Goal: Check status: Check status

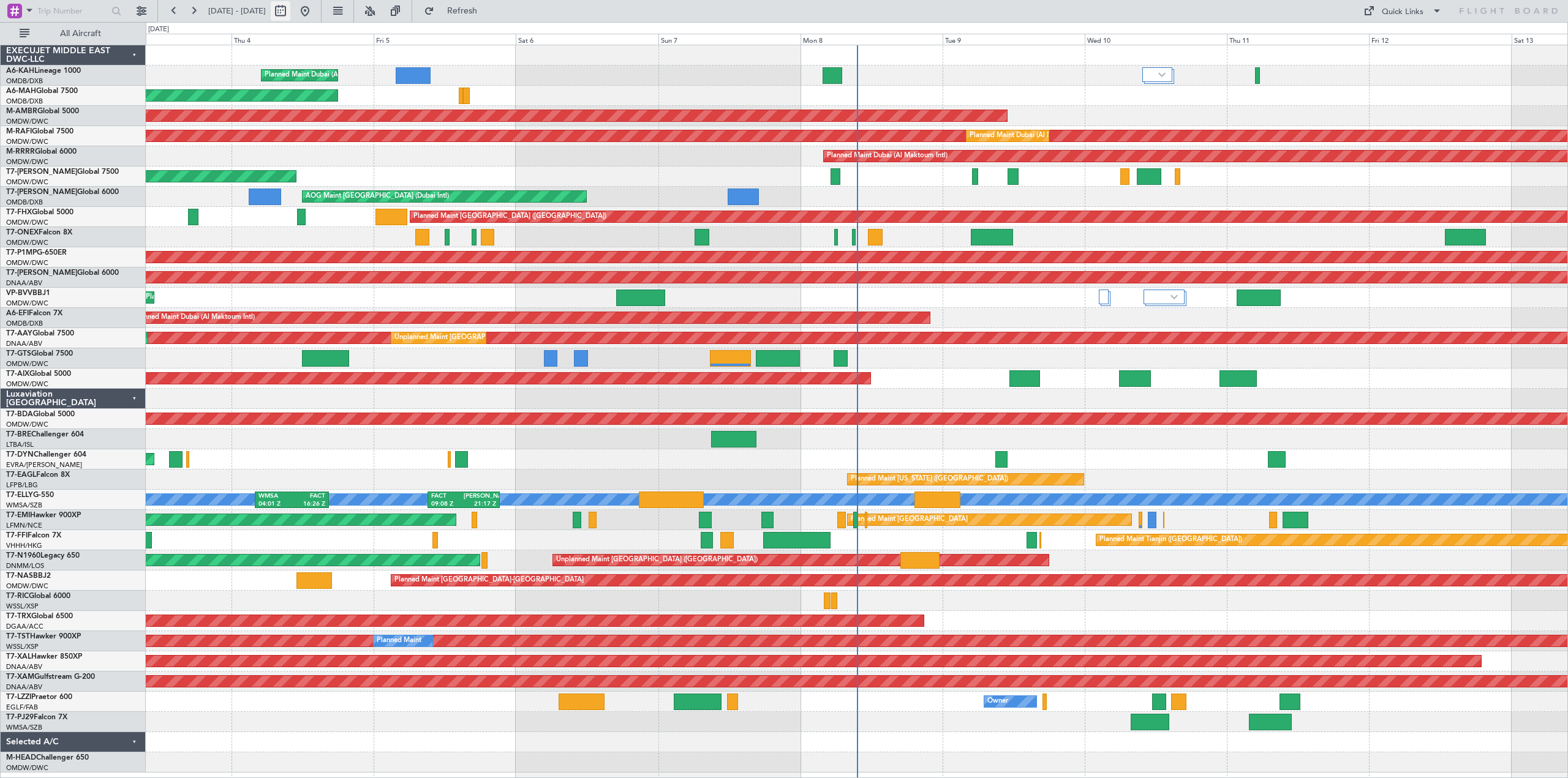
click at [291, 7] on button at bounding box center [280, 11] width 19 height 19
select select "9"
select select "2025"
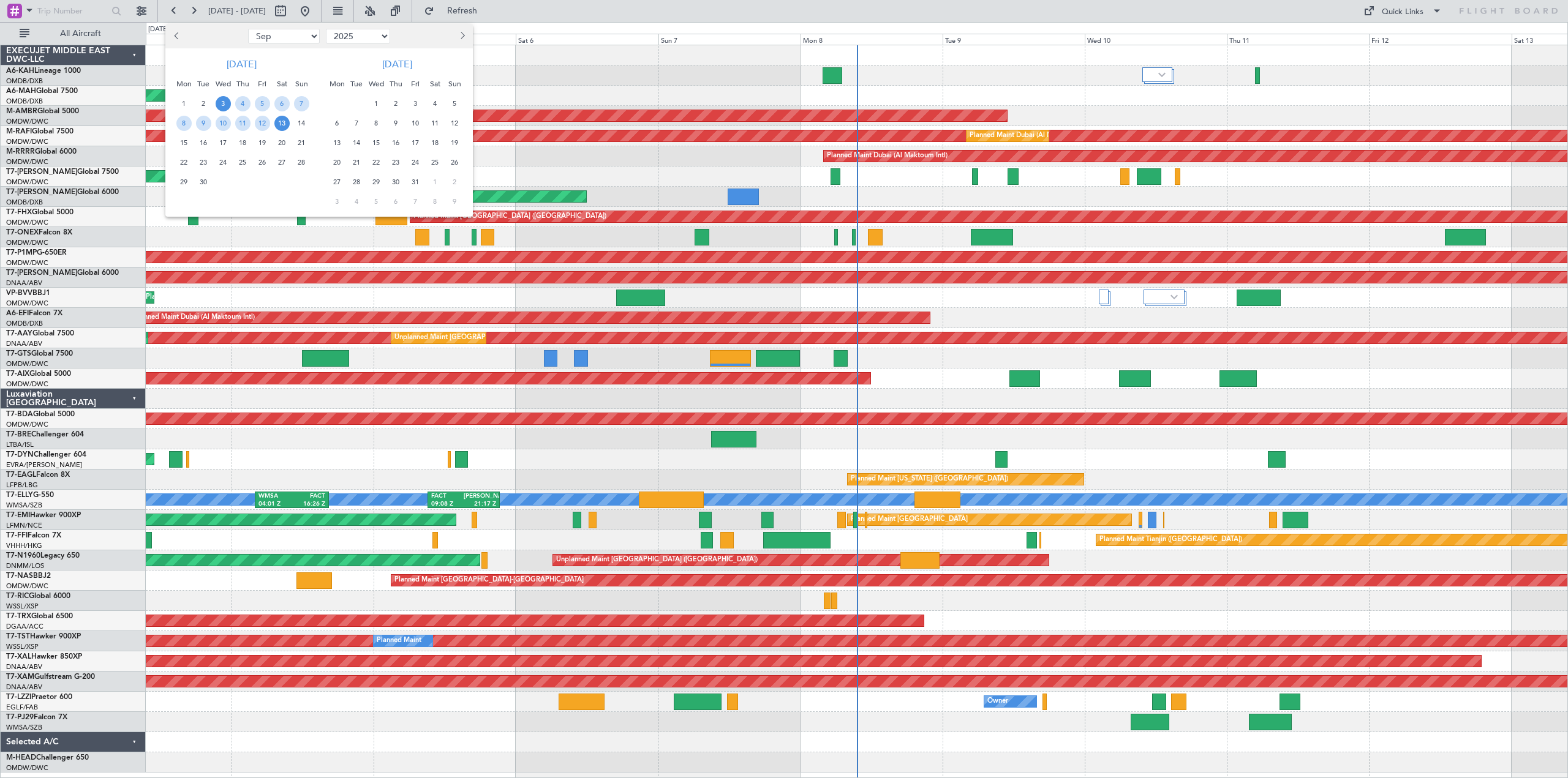
click at [172, 34] on button "Previous month" at bounding box center [177, 36] width 13 height 19
select select "7"
click at [262, 165] on span "25" at bounding box center [262, 163] width 15 height 15
click at [281, 163] on span "26" at bounding box center [282, 163] width 15 height 15
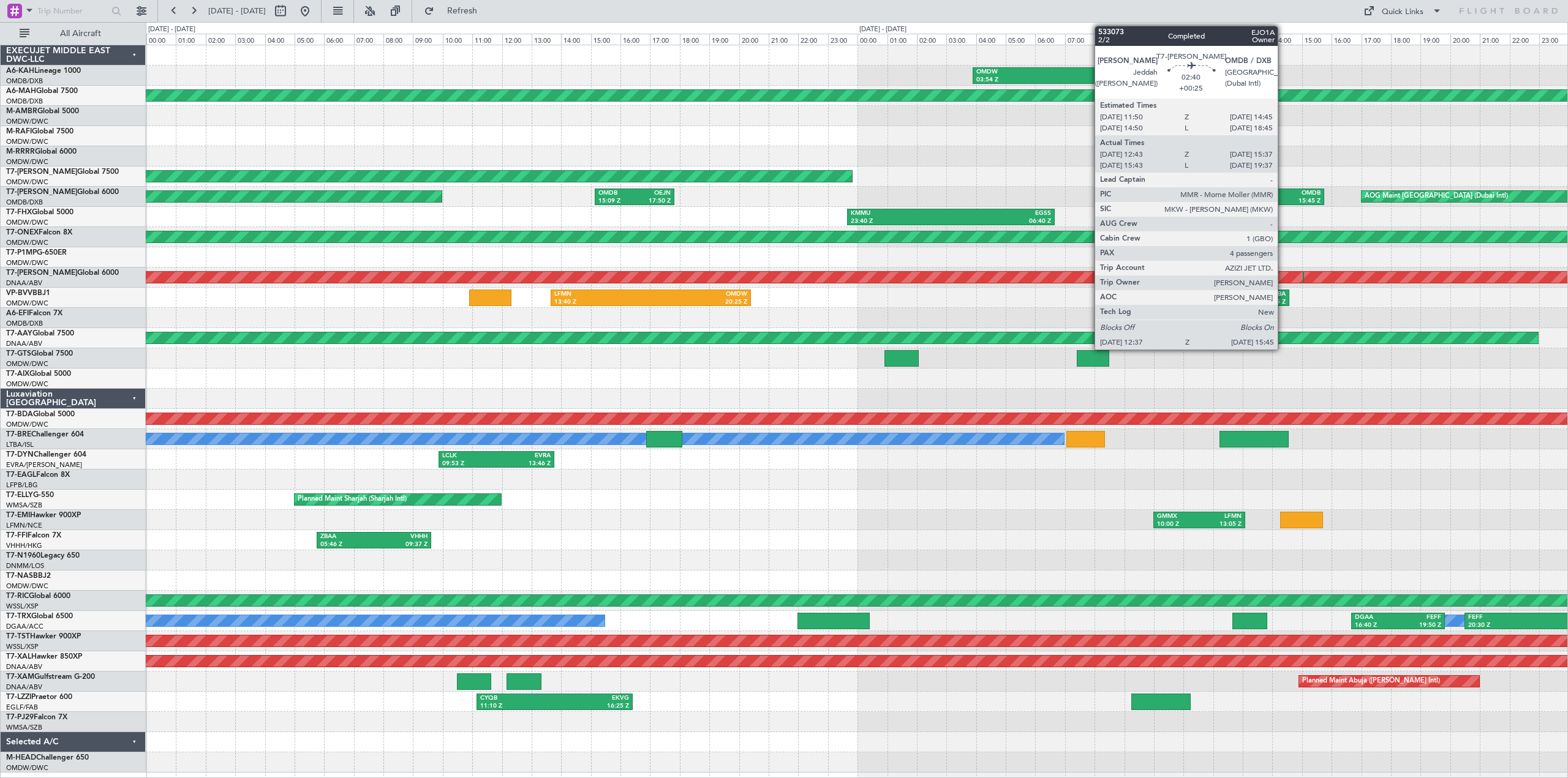
click at [1283, 198] on div "15:45 Z" at bounding box center [1299, 201] width 43 height 9
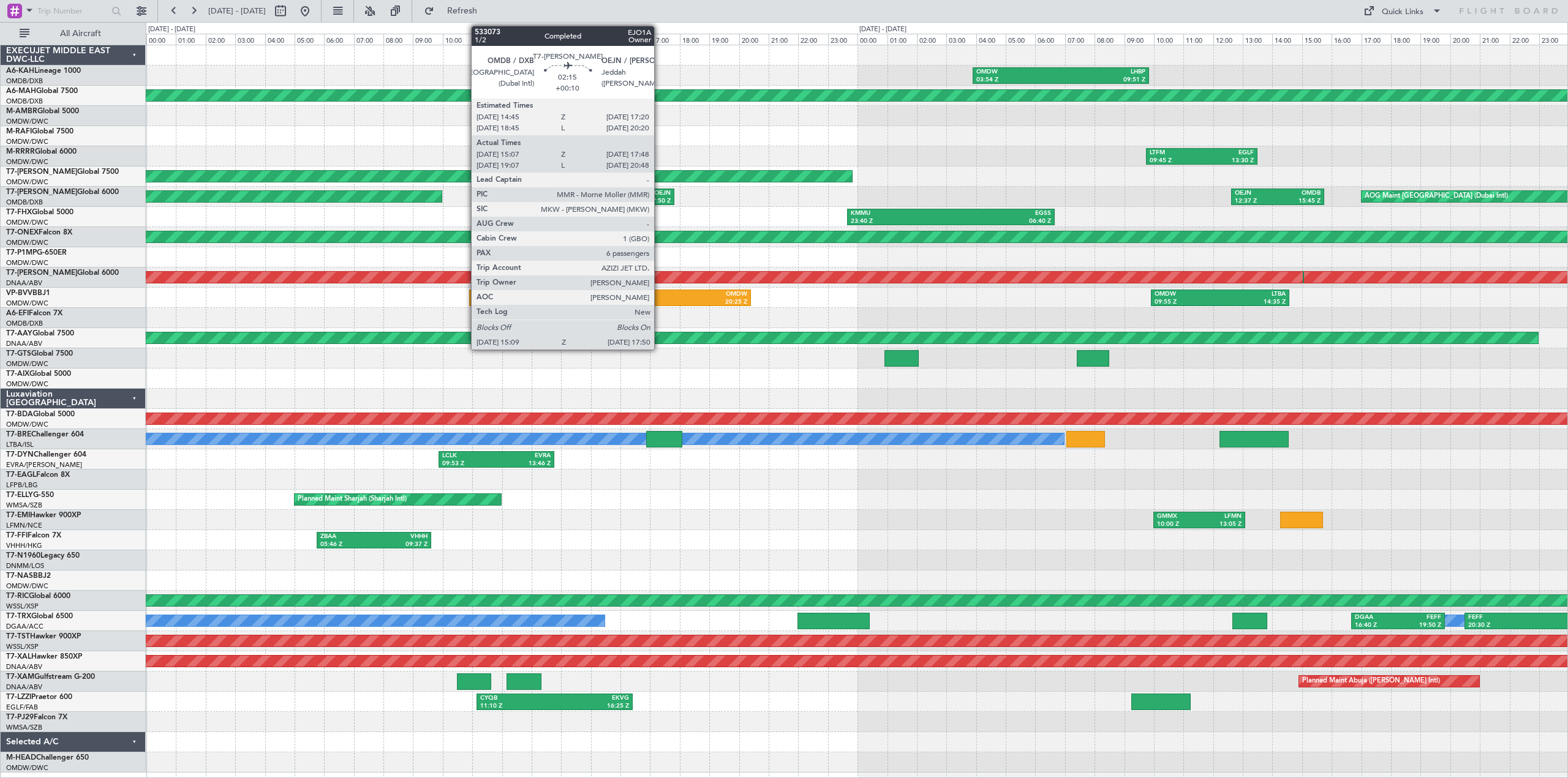
click at [648, 193] on div "OEJN" at bounding box center [652, 193] width 36 height 9
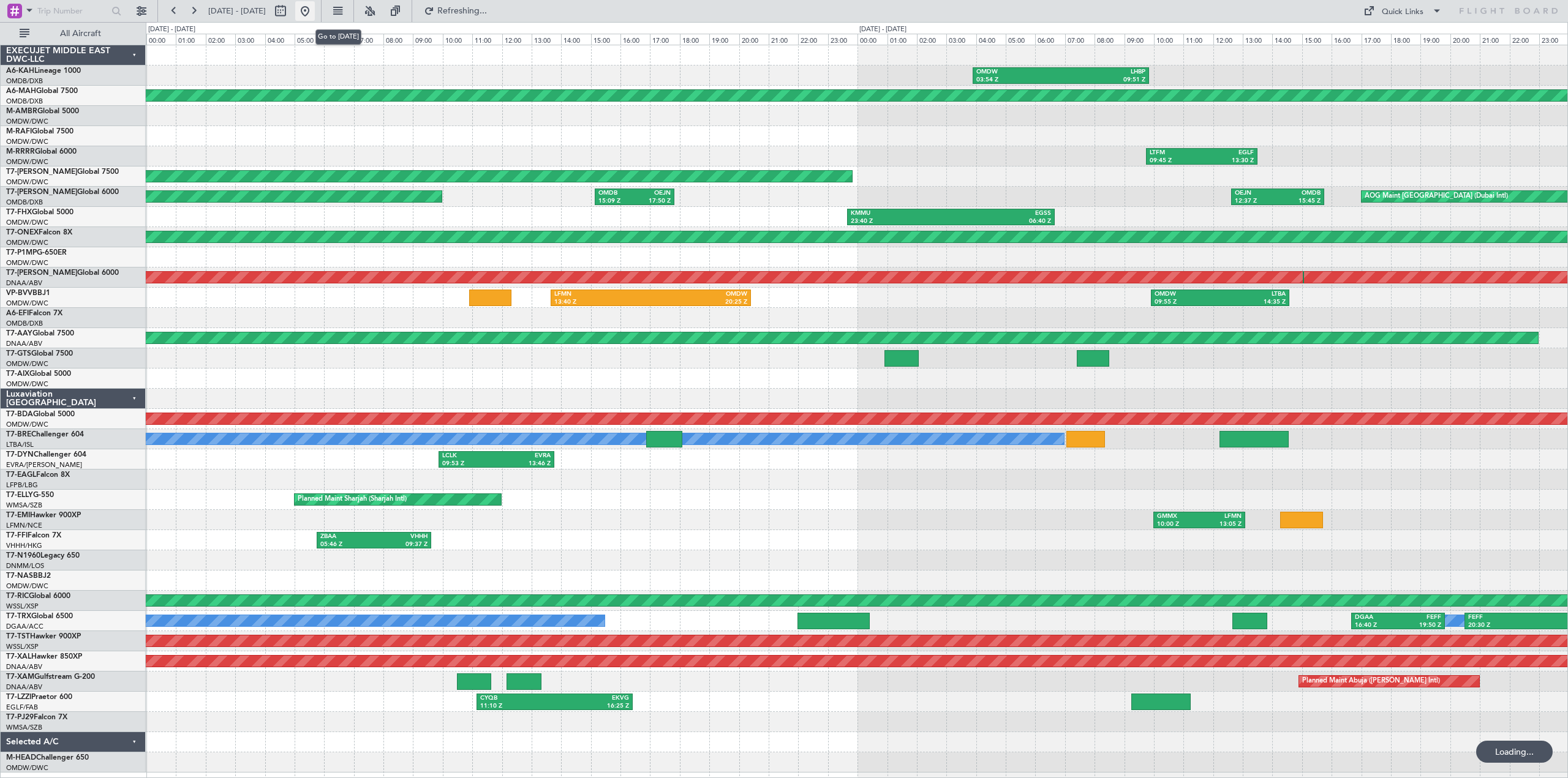
click at [315, 10] on button at bounding box center [305, 11] width 19 height 19
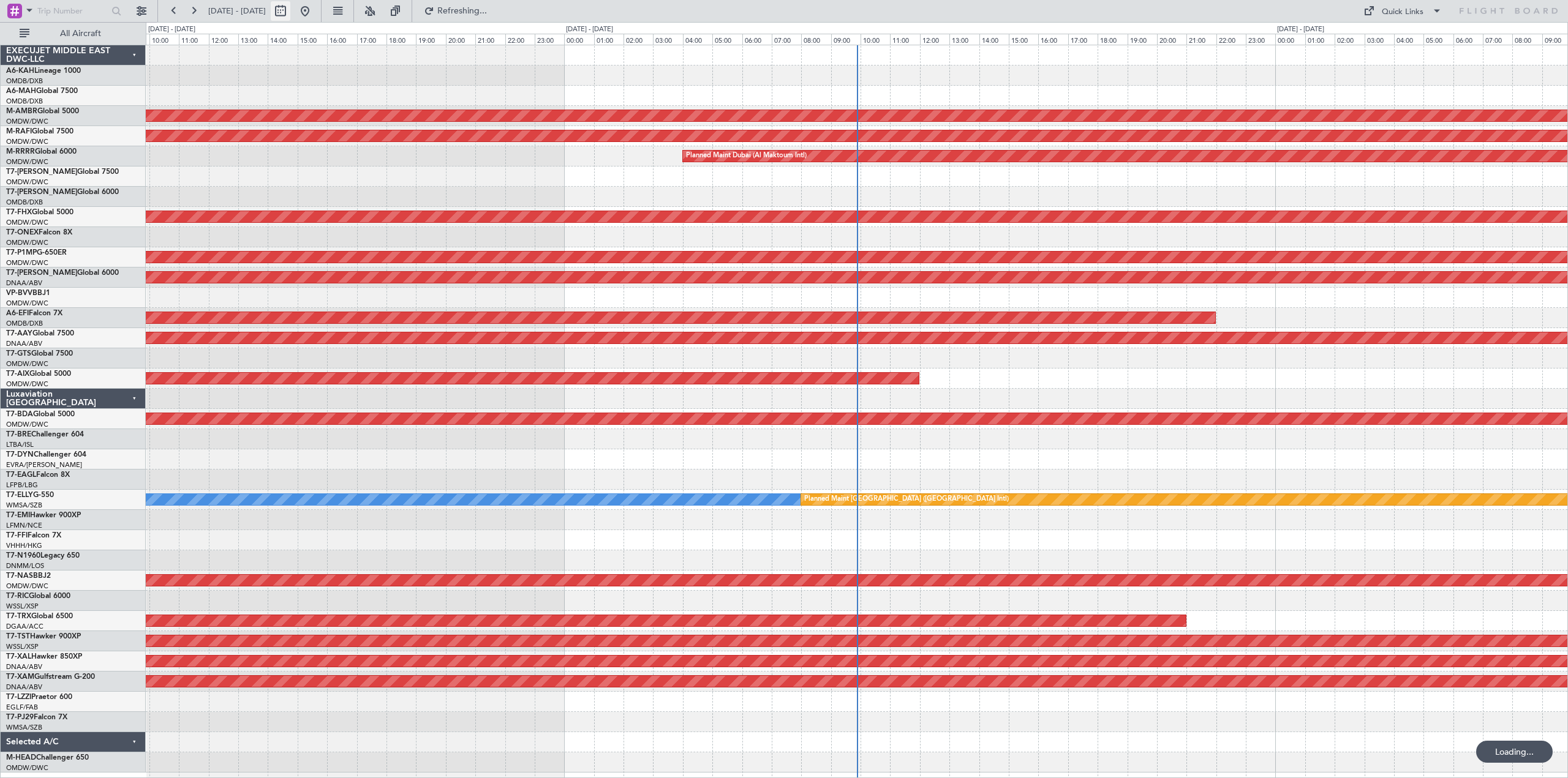
click at [291, 11] on button at bounding box center [280, 11] width 19 height 19
select select "9"
select select "2025"
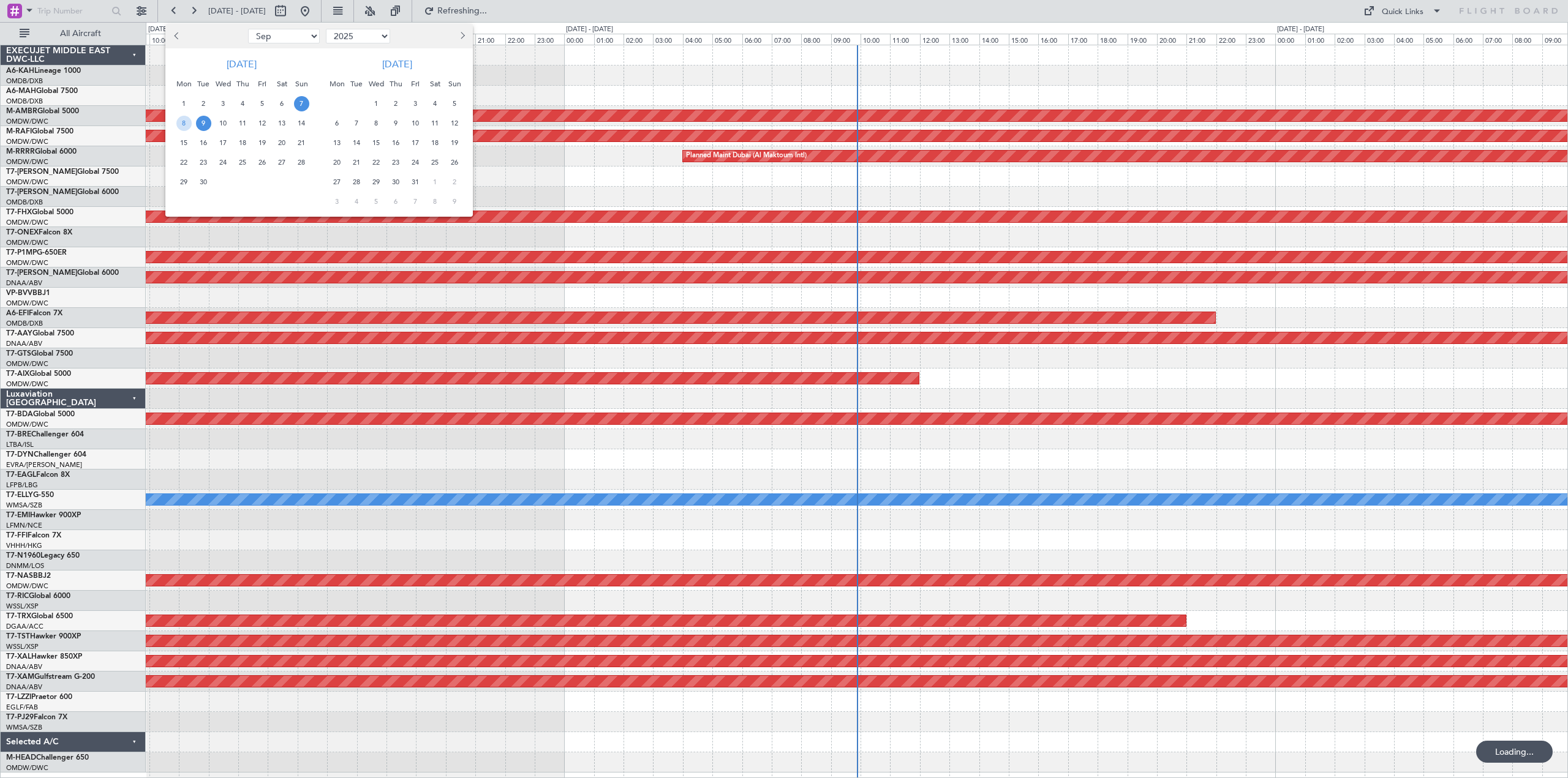
click at [176, 33] on button "Previous month" at bounding box center [177, 36] width 13 height 19
select select "8"
click at [301, 127] on span "10" at bounding box center [301, 123] width 15 height 15
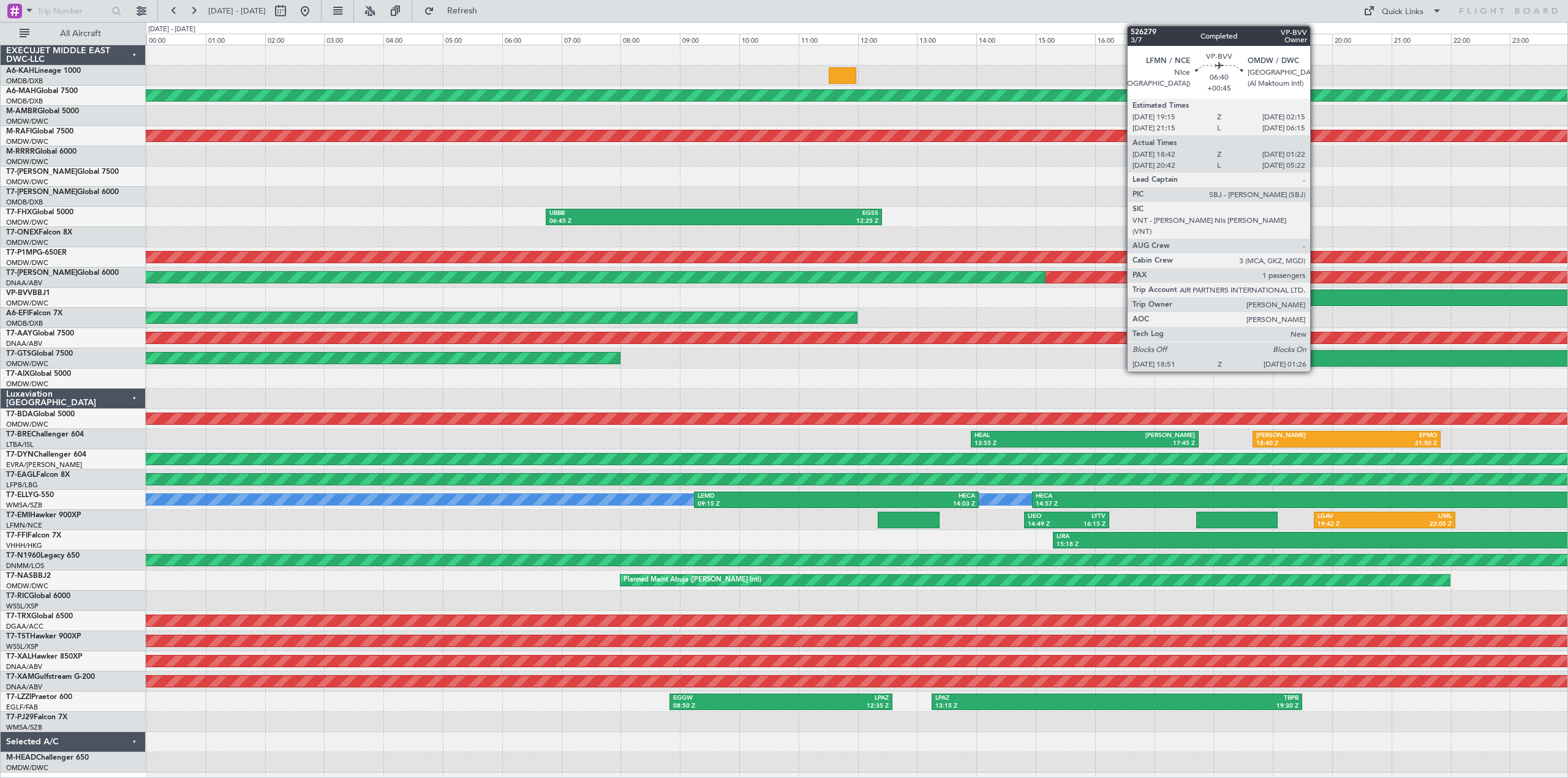
click at [1333, 297] on div "LFMN" at bounding box center [1363, 294] width 192 height 9
click at [1321, 296] on div "LFMN" at bounding box center [1363, 294] width 192 height 9
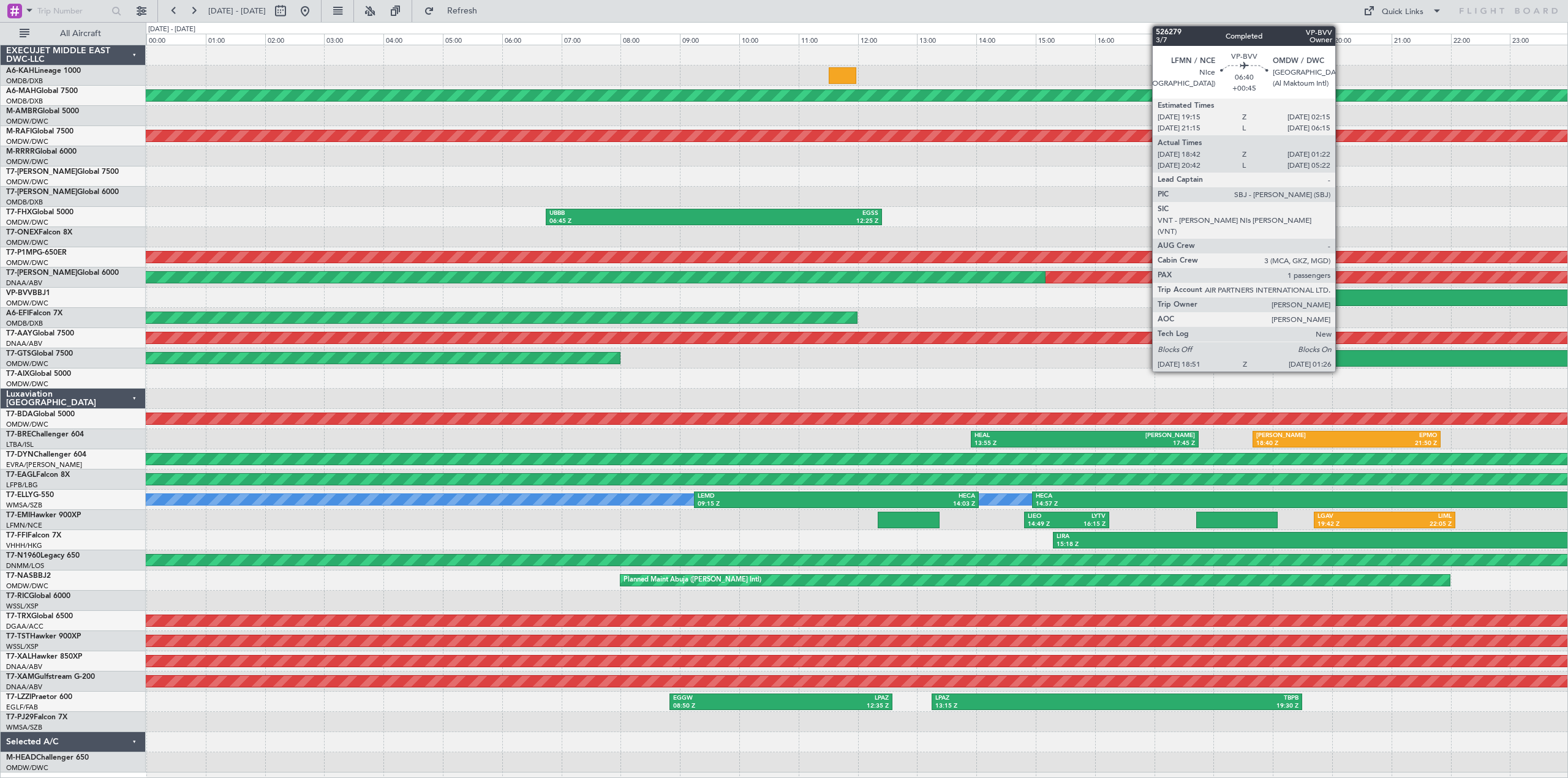
click at [1341, 294] on div "LFMN" at bounding box center [1363, 294] width 192 height 9
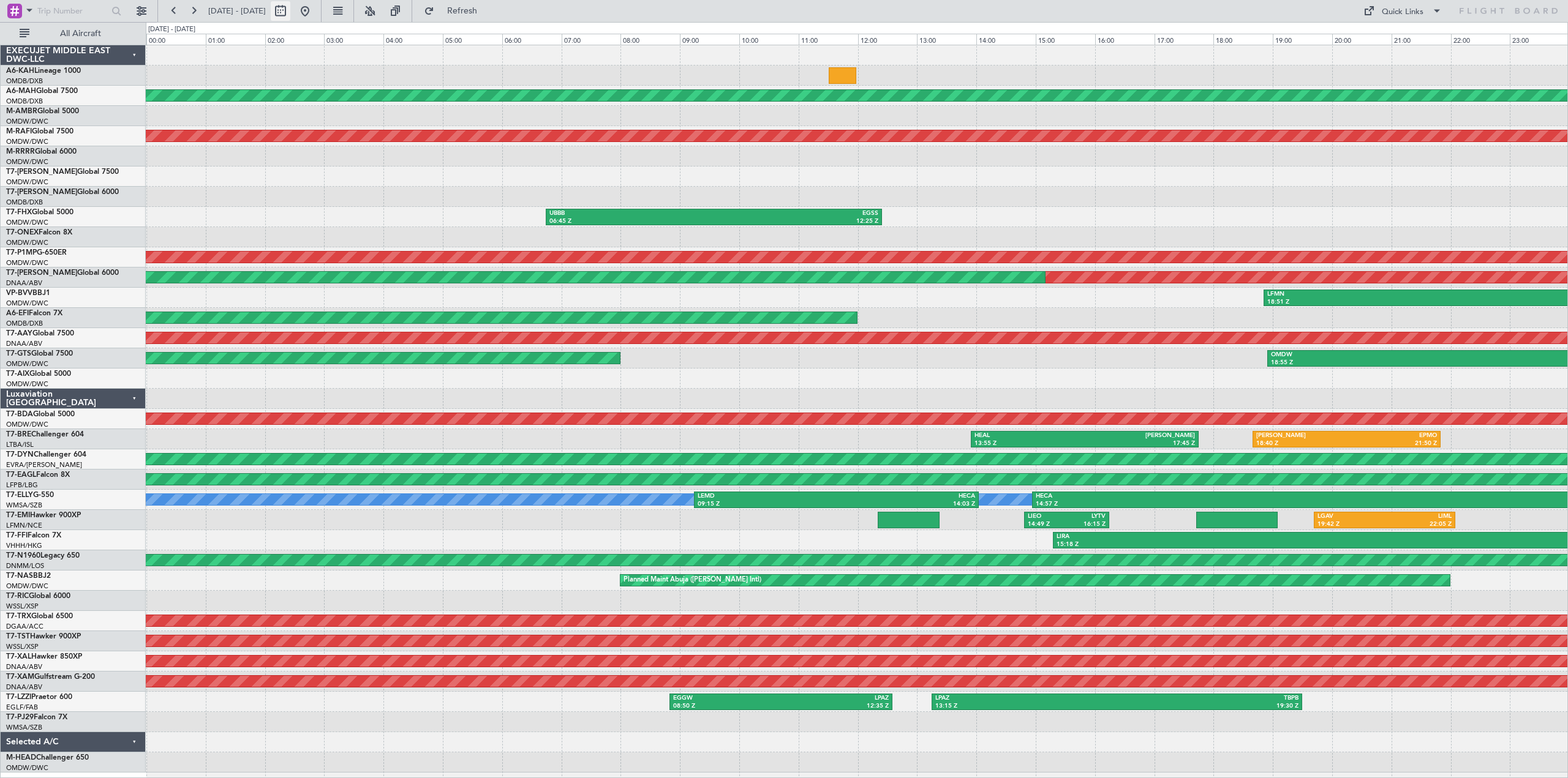
click at [291, 18] on button at bounding box center [280, 11] width 19 height 19
select select "8"
select select "2025"
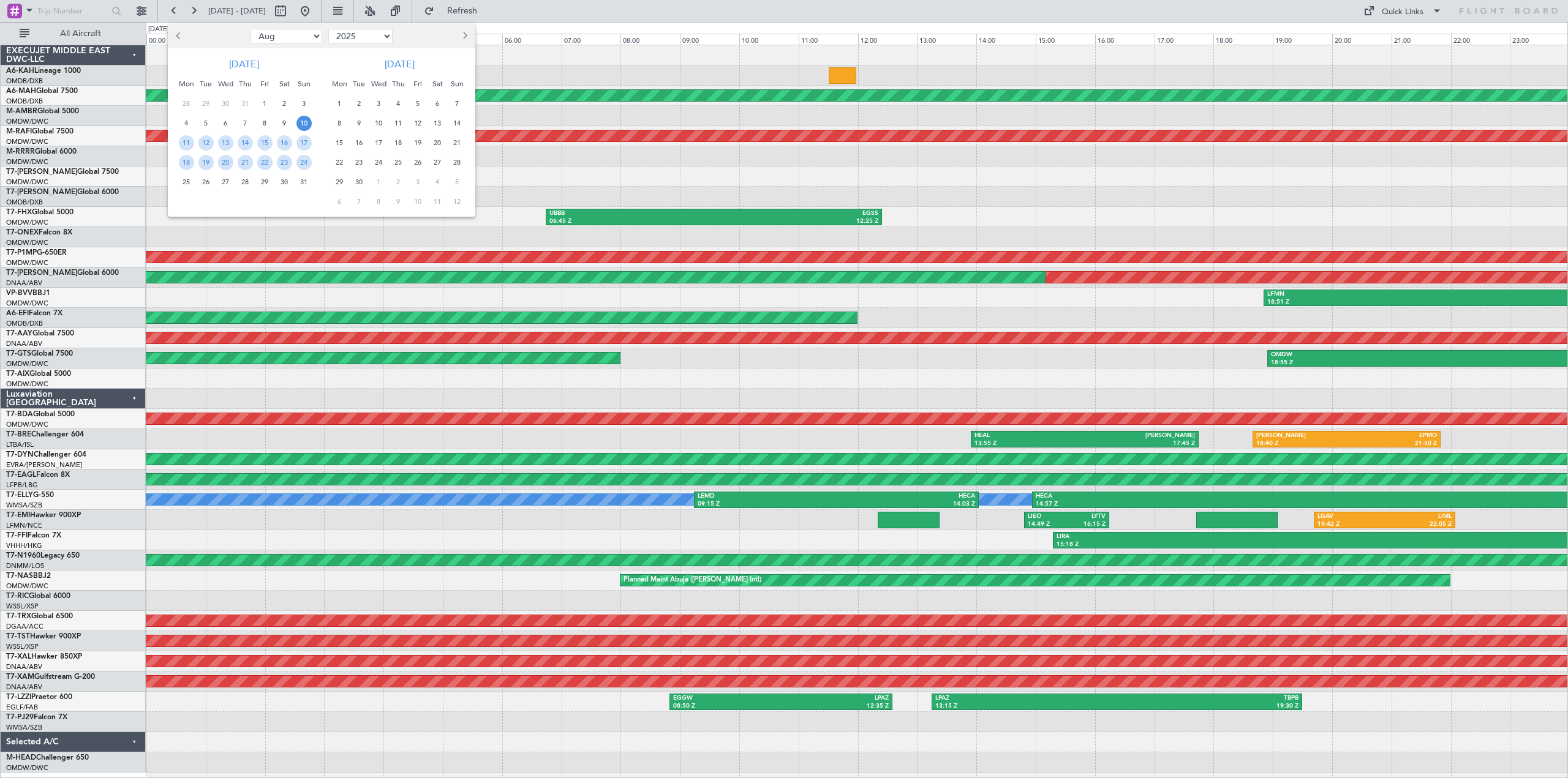
click at [177, 37] on span "Previous month" at bounding box center [180, 35] width 7 height 7
select select "7"
click at [263, 102] on span "4" at bounding box center [265, 103] width 15 height 15
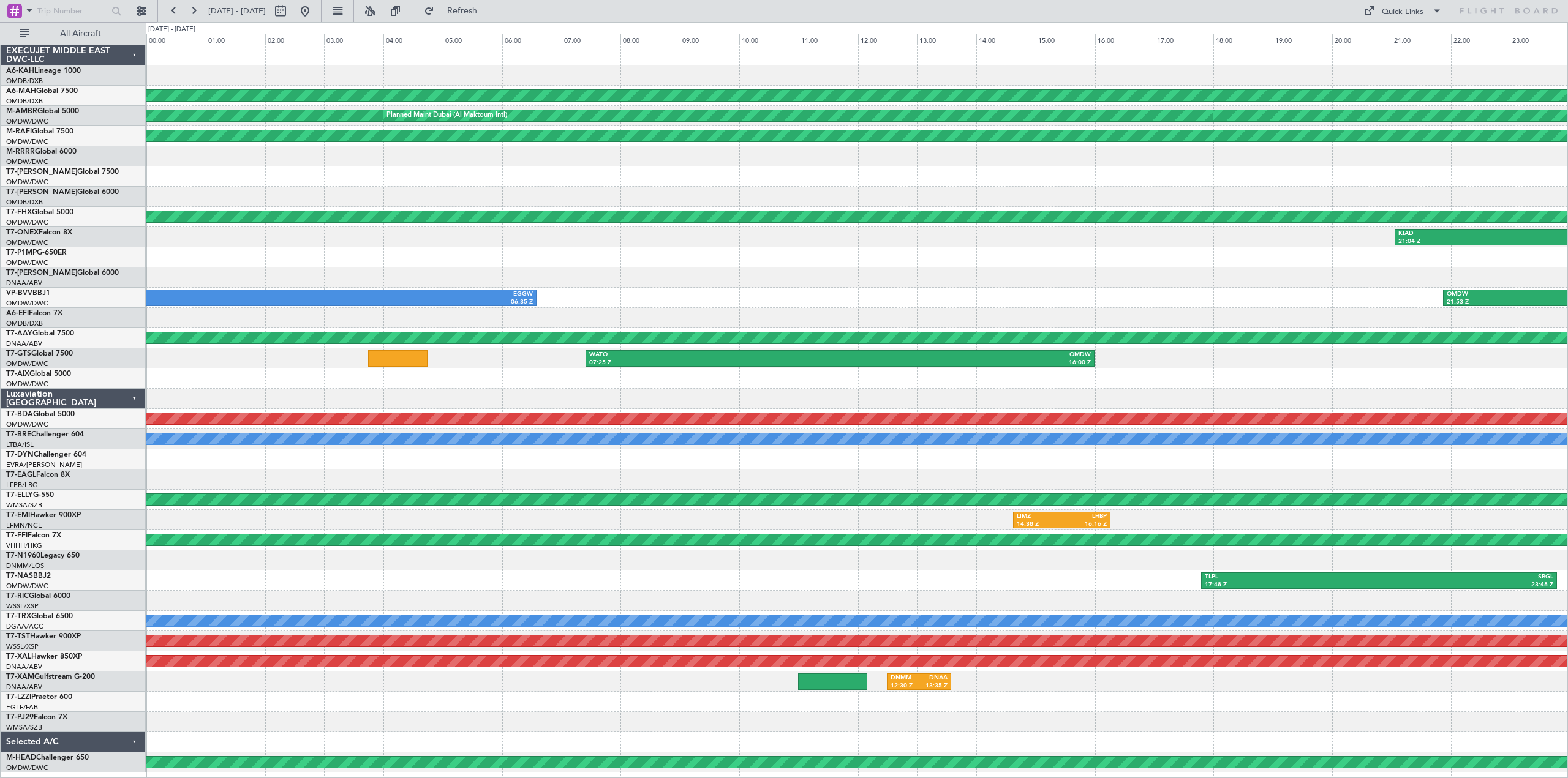
click at [624, 361] on div "07:25 Z" at bounding box center [714, 363] width 251 height 9
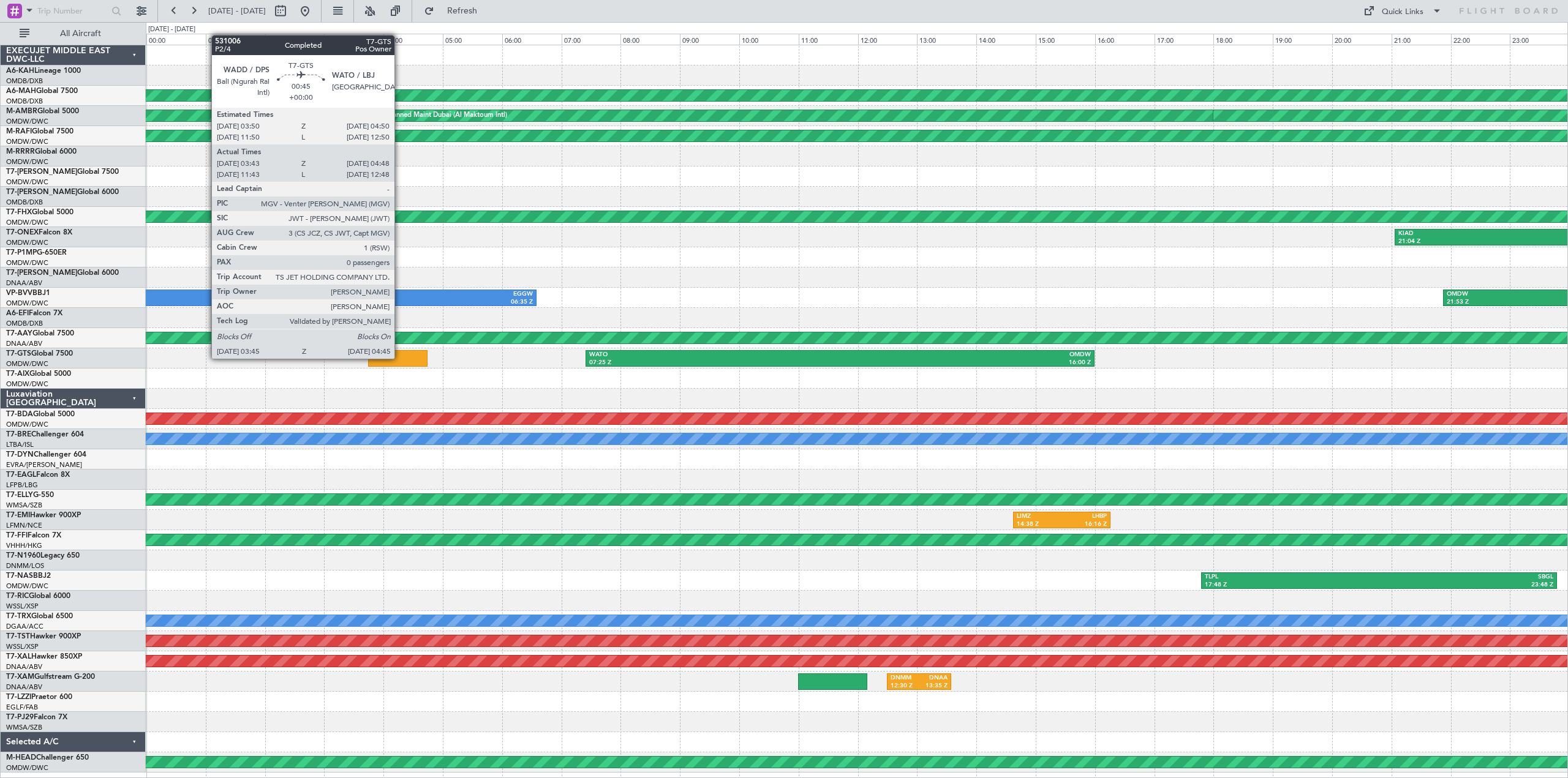
click at [400, 358] on div at bounding box center [397, 358] width 59 height 17
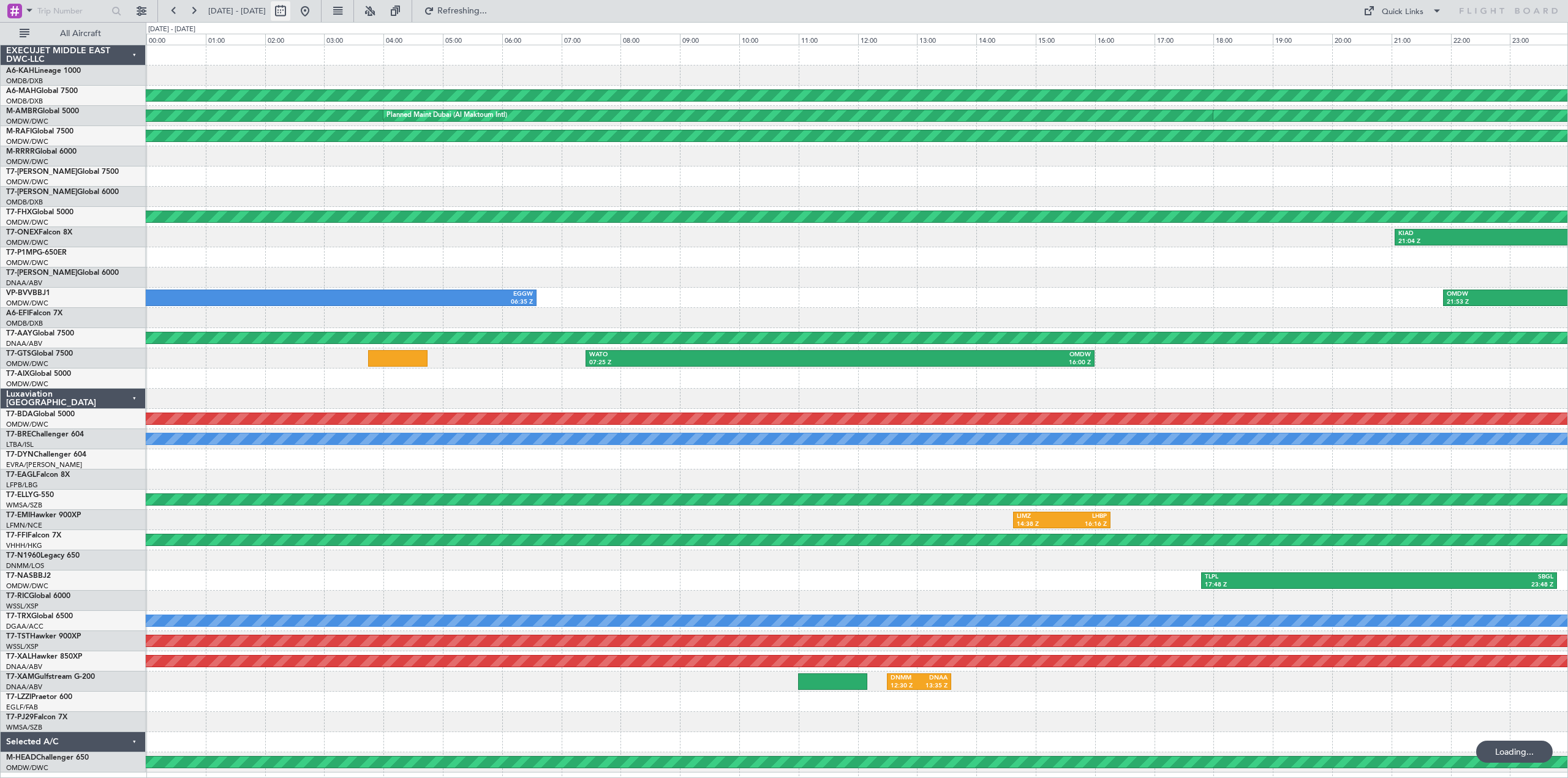
click at [291, 13] on button at bounding box center [280, 11] width 19 height 19
select select "7"
select select "2025"
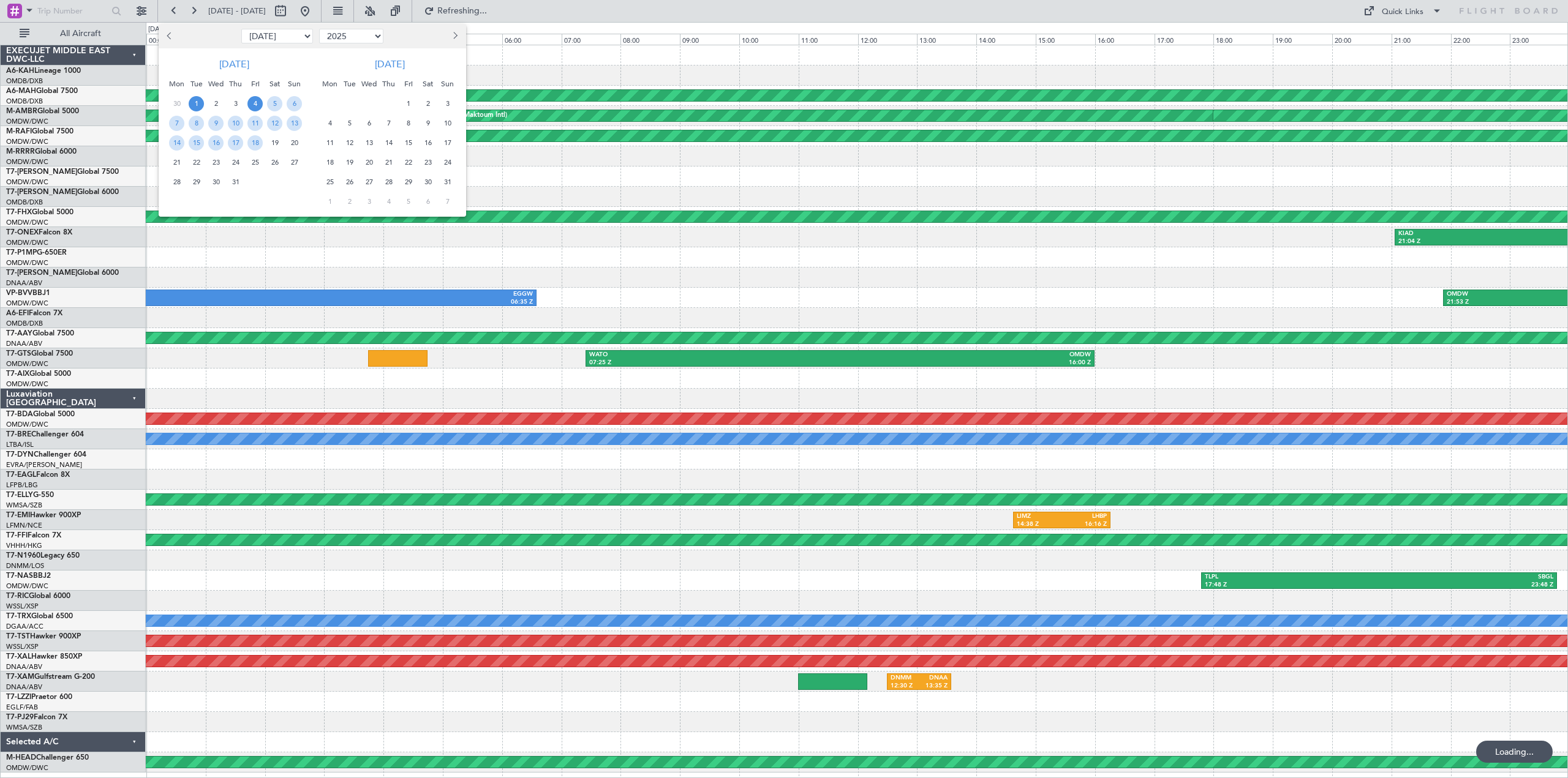
click at [201, 101] on span "1" at bounding box center [196, 103] width 15 height 15
click at [256, 103] on span "4" at bounding box center [255, 103] width 15 height 15
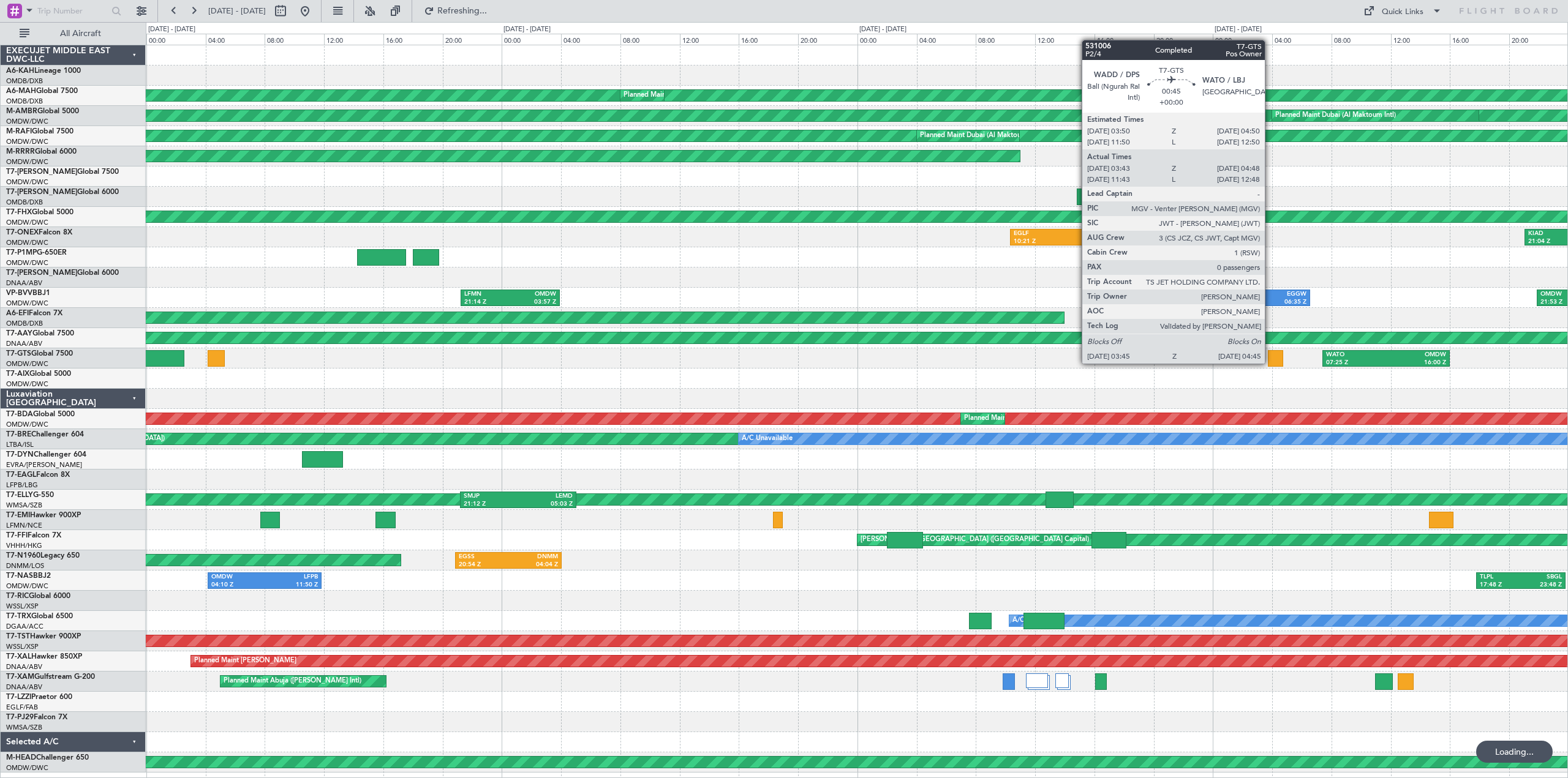
click at [1271, 361] on div at bounding box center [1275, 358] width 15 height 17
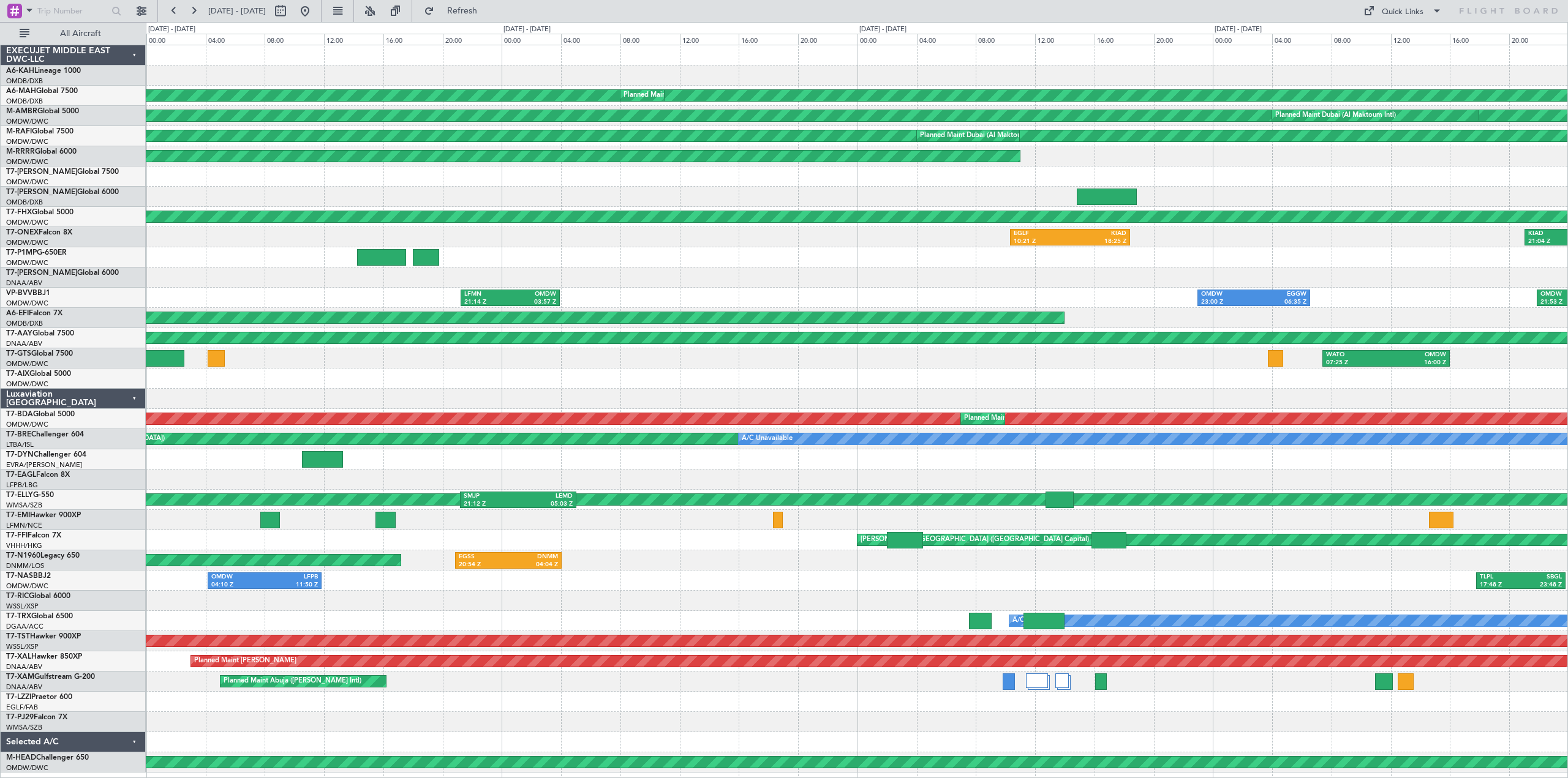
click at [227, 362] on div "WATO 07:25 Z OMDW 16:00 Z" at bounding box center [856, 358] width 1421 height 20
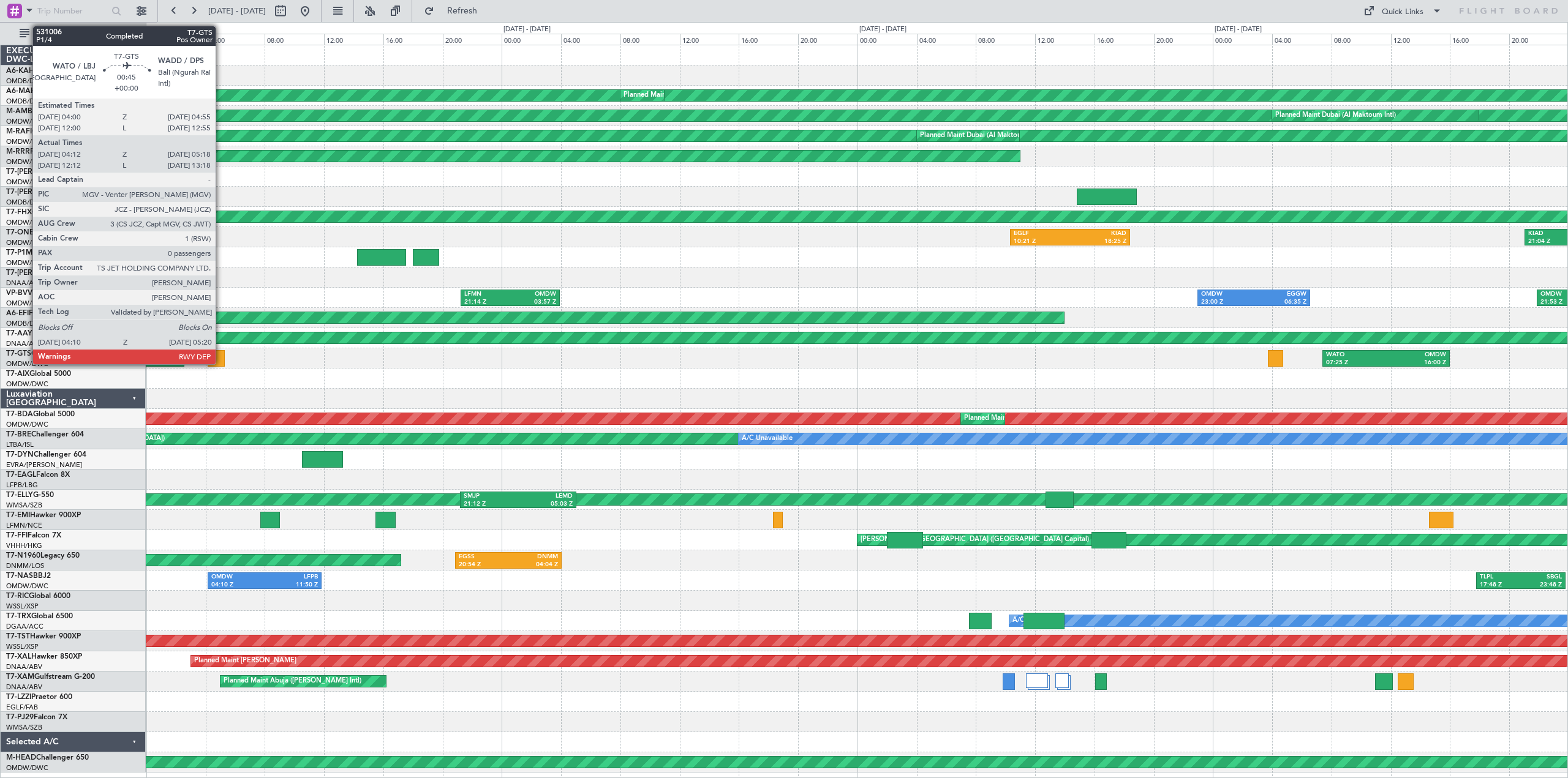
click at [221, 362] on div at bounding box center [217, 358] width 18 height 17
